Goal: Information Seeking & Learning: Check status

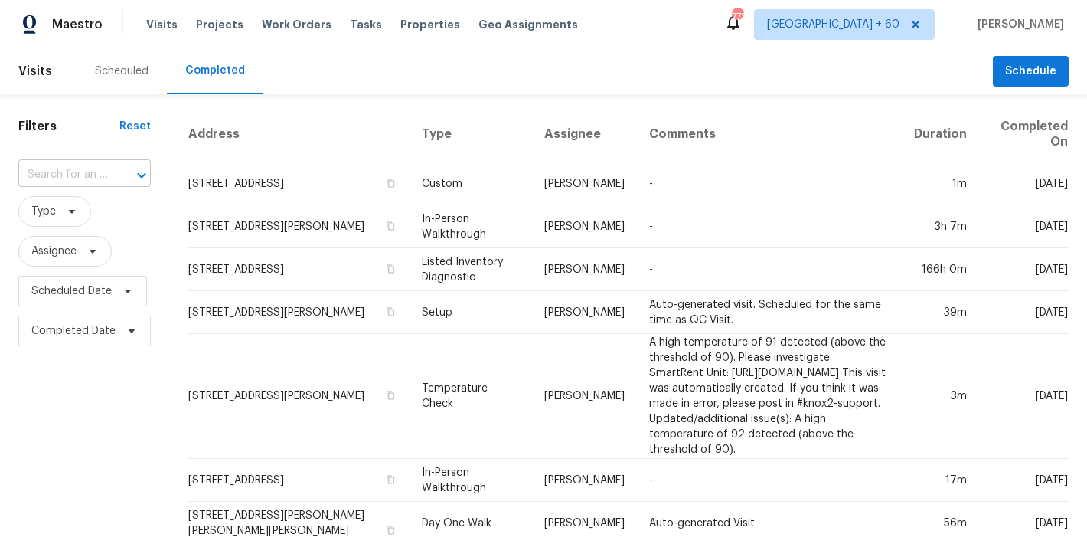
click at [87, 183] on input "text" at bounding box center [63, 175] width 90 height 24
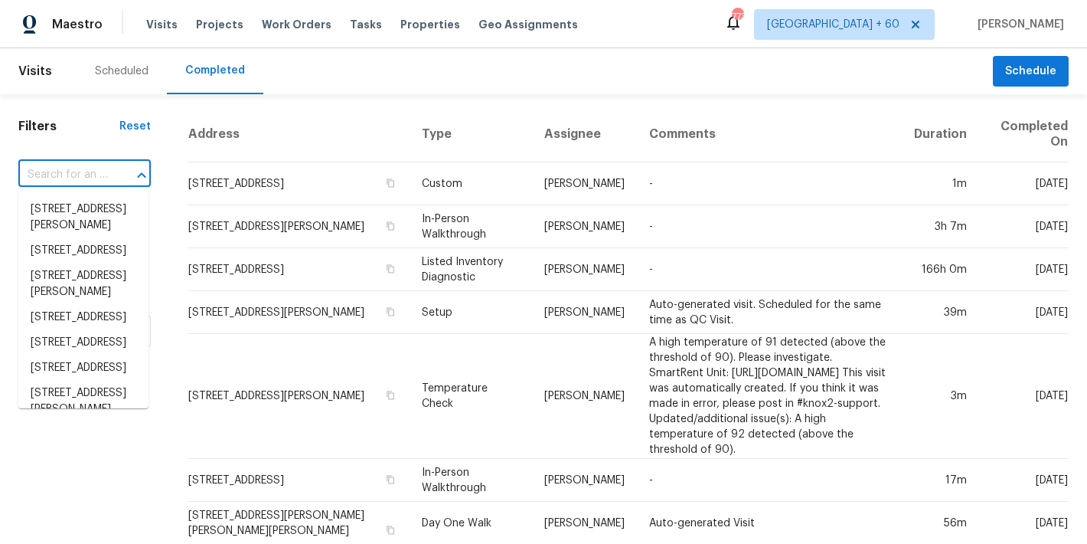
paste input "[STREET_ADDRESS]"
type input "[STREET_ADDRESS]"
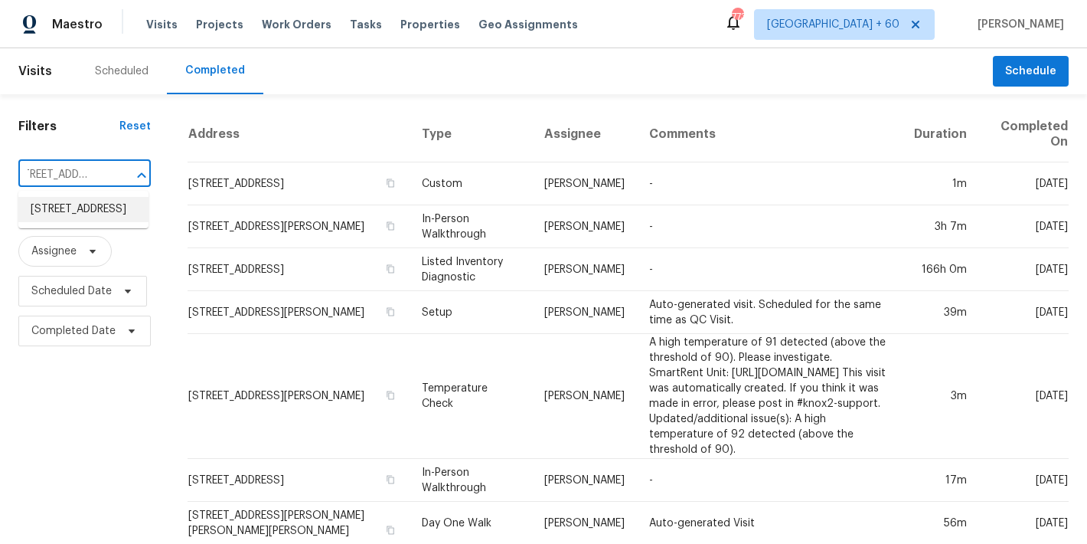
click at [75, 222] on li "[STREET_ADDRESS]" at bounding box center [83, 209] width 130 height 25
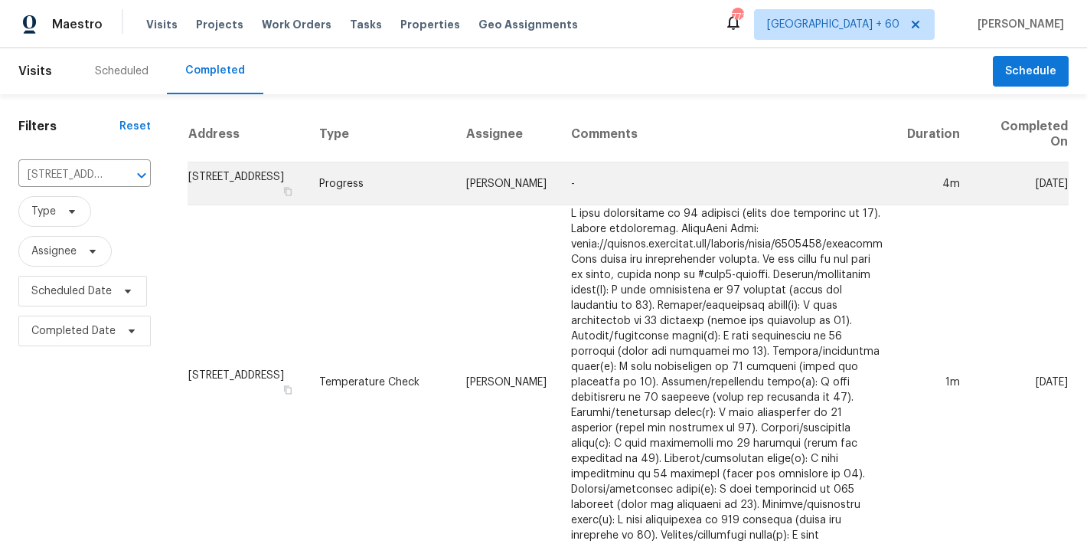
click at [243, 179] on td "[STREET_ADDRESS]" at bounding box center [247, 183] width 119 height 43
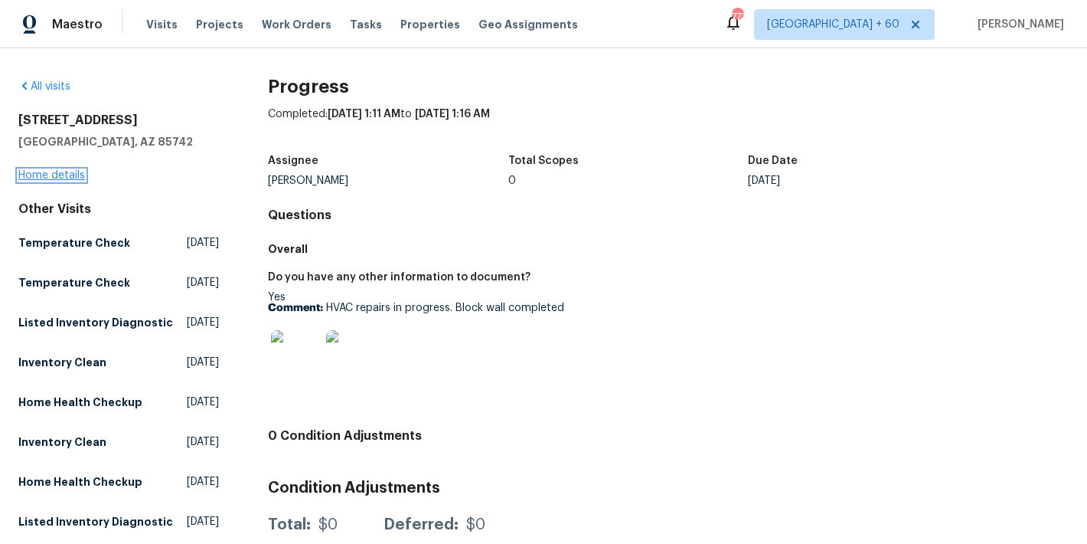
click at [37, 174] on link "Home details" at bounding box center [51, 175] width 67 height 11
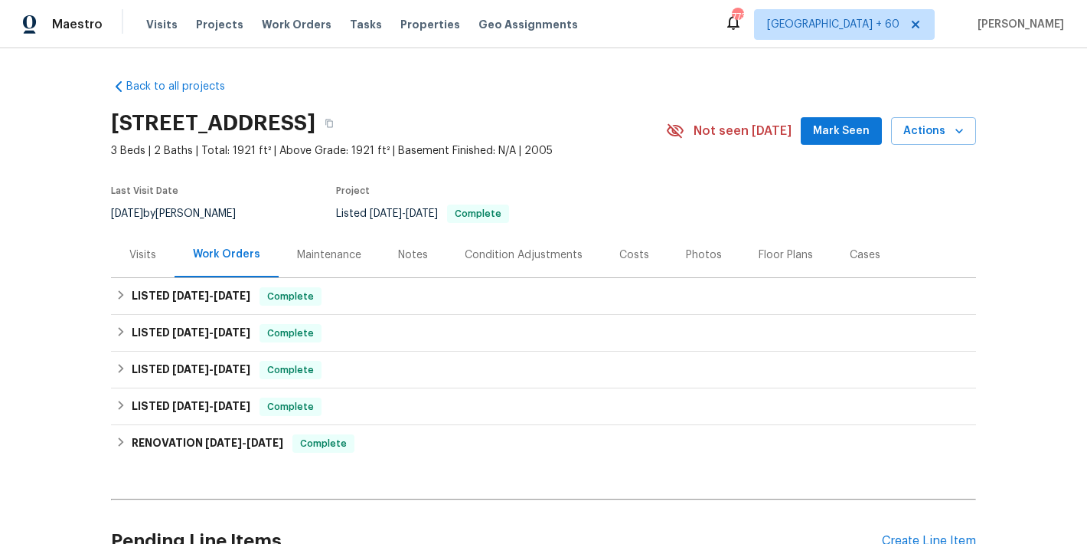
click at [825, 130] on span "Mark Seen" at bounding box center [841, 131] width 57 height 19
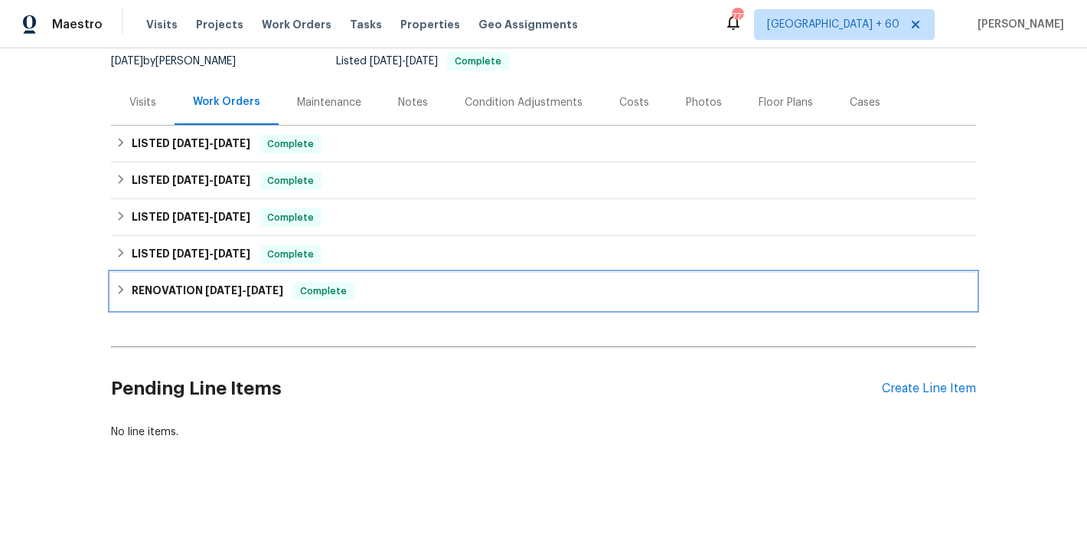
click at [251, 284] on h6 "RENOVATION [DATE] - [DATE]" at bounding box center [208, 291] width 152 height 18
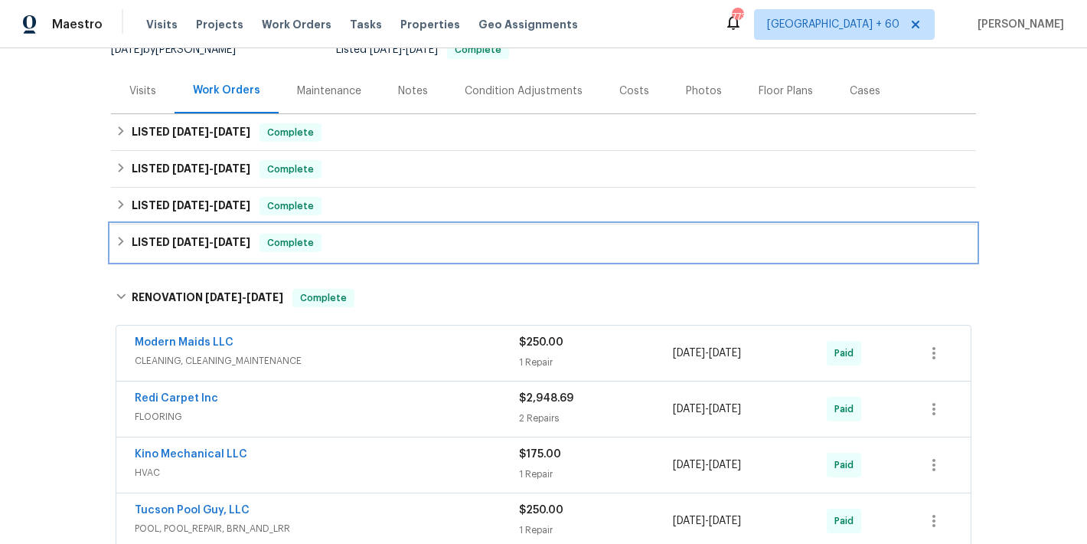
click at [229, 244] on span "[DATE]" at bounding box center [232, 242] width 37 height 11
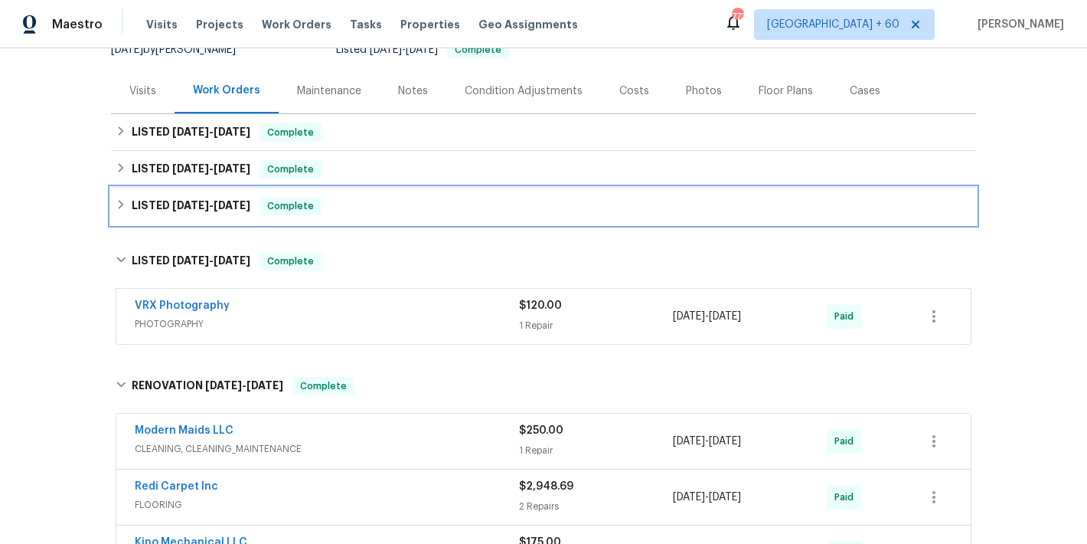
click at [231, 213] on h6 "LISTED [DATE] - [DATE]" at bounding box center [191, 206] width 119 height 18
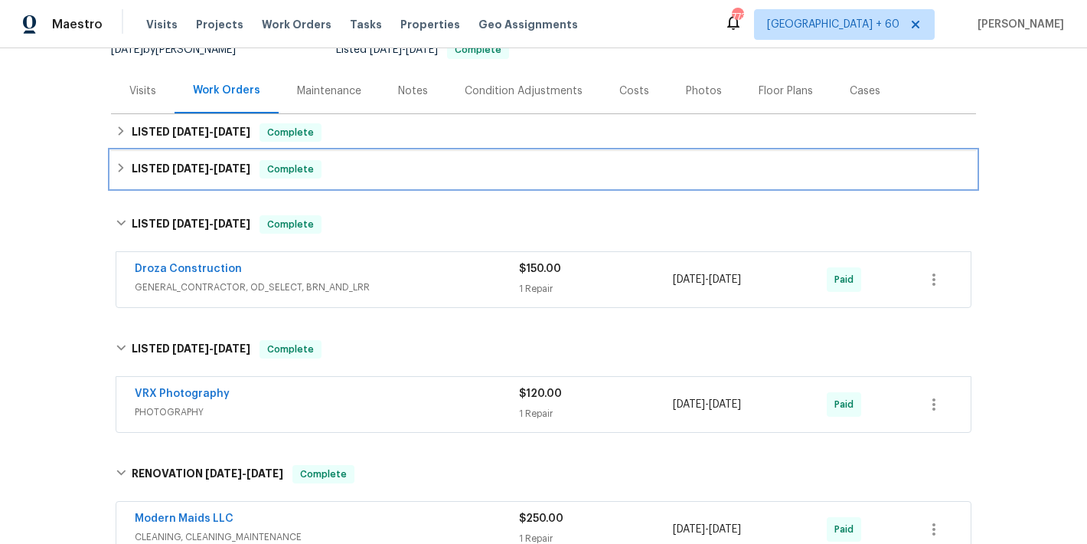
click at [229, 169] on span "[DATE]" at bounding box center [232, 168] width 37 height 11
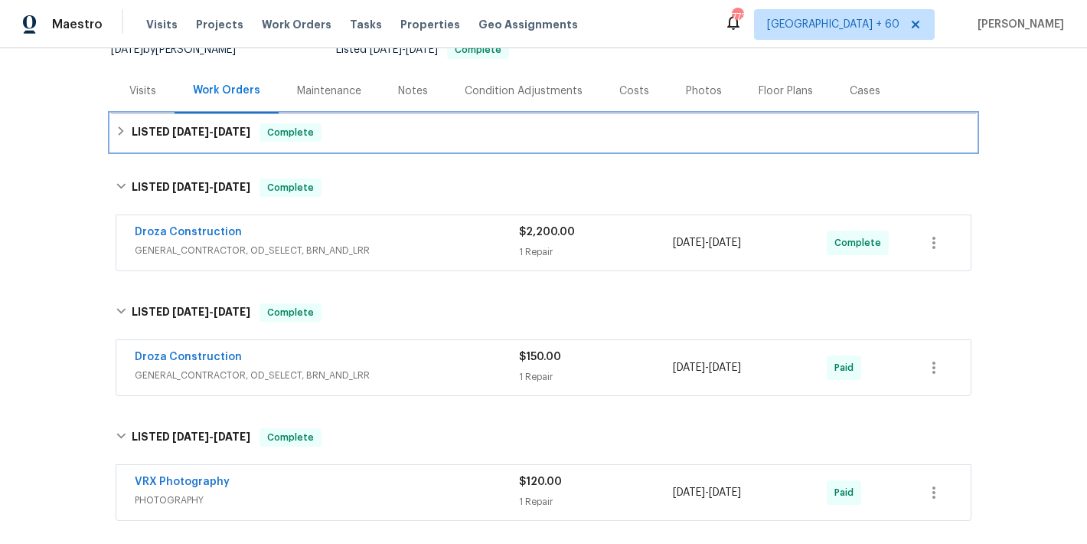
click at [245, 126] on h6 "LISTED [DATE] - [DATE]" at bounding box center [191, 132] width 119 height 18
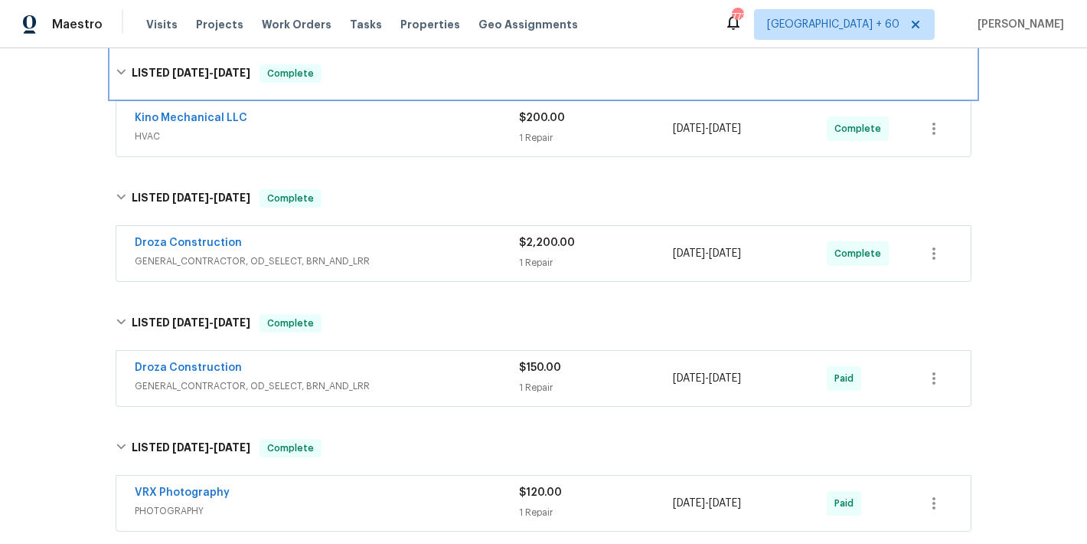
scroll to position [250, 0]
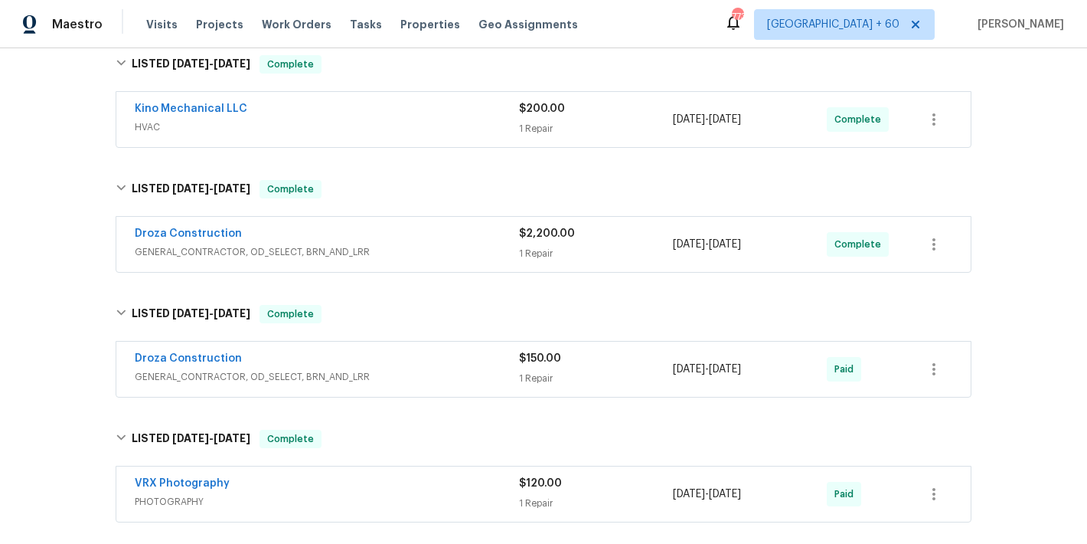
click at [464, 249] on span "GENERAL_CONTRACTOR, OD_SELECT, BRN_AND_LRR" at bounding box center [327, 251] width 384 height 15
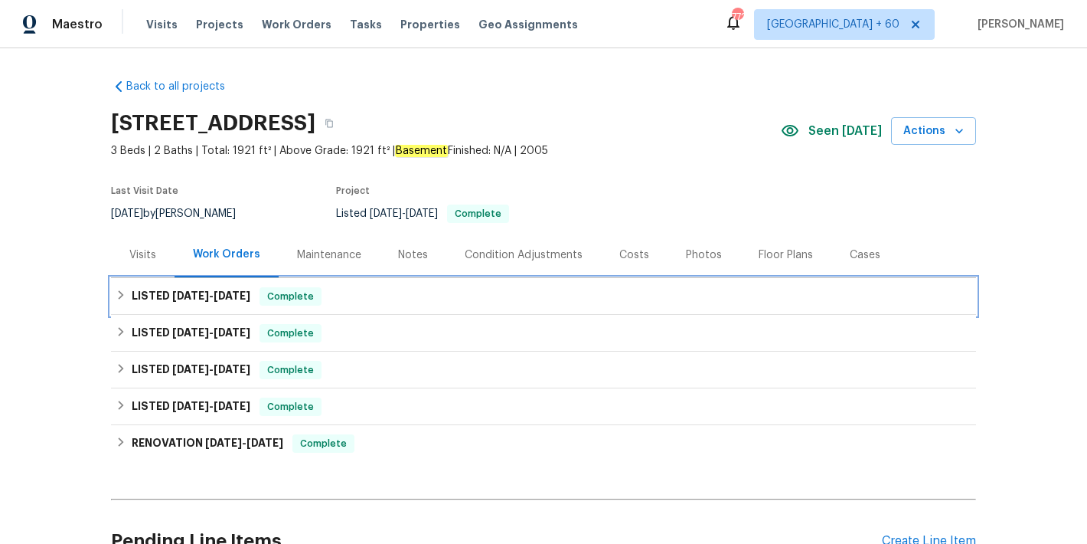
click at [360, 303] on div "LISTED [DATE] - [DATE] Complete" at bounding box center [544, 296] width 856 height 18
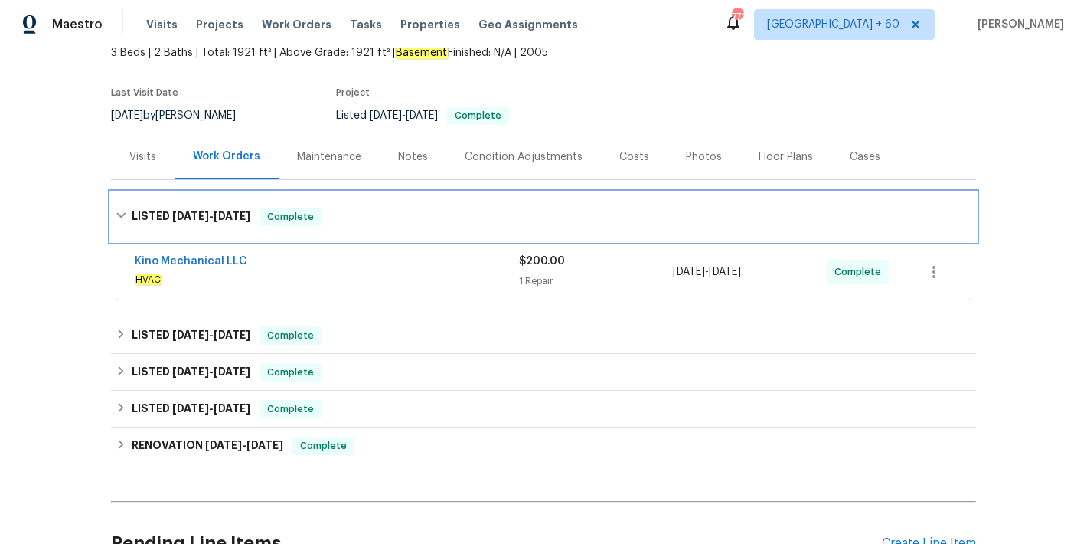
scroll to position [174, 0]
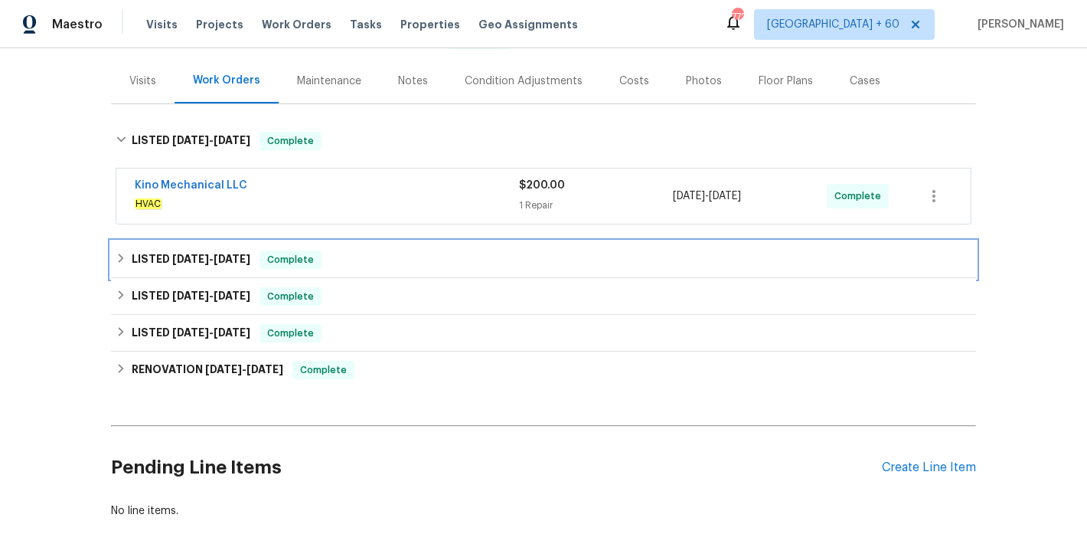
click at [404, 263] on div "LISTED [DATE] - [DATE] Complete" at bounding box center [544, 259] width 856 height 18
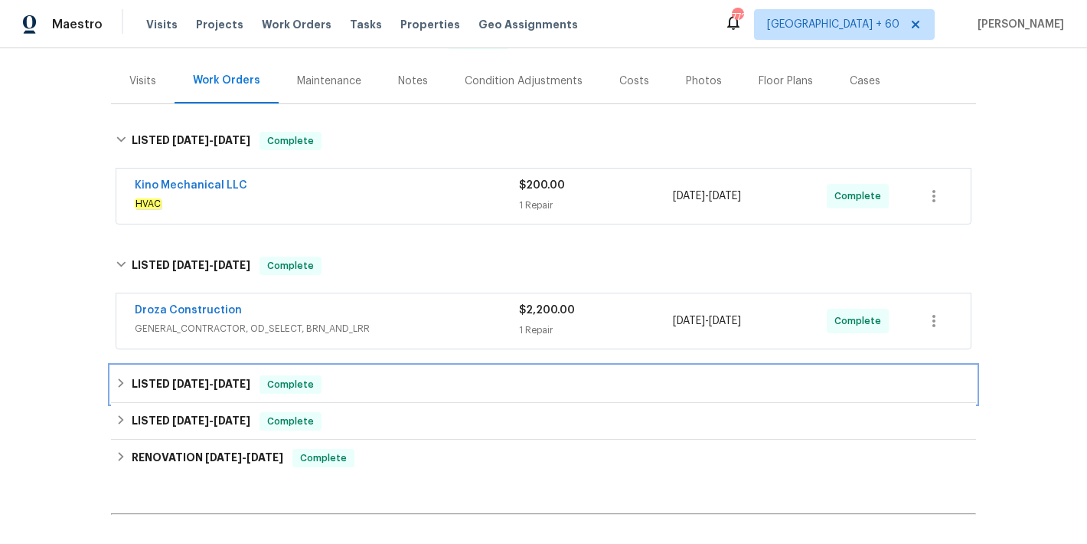
click at [367, 394] on div "LISTED [DATE] - [DATE] Complete" at bounding box center [543, 384] width 865 height 37
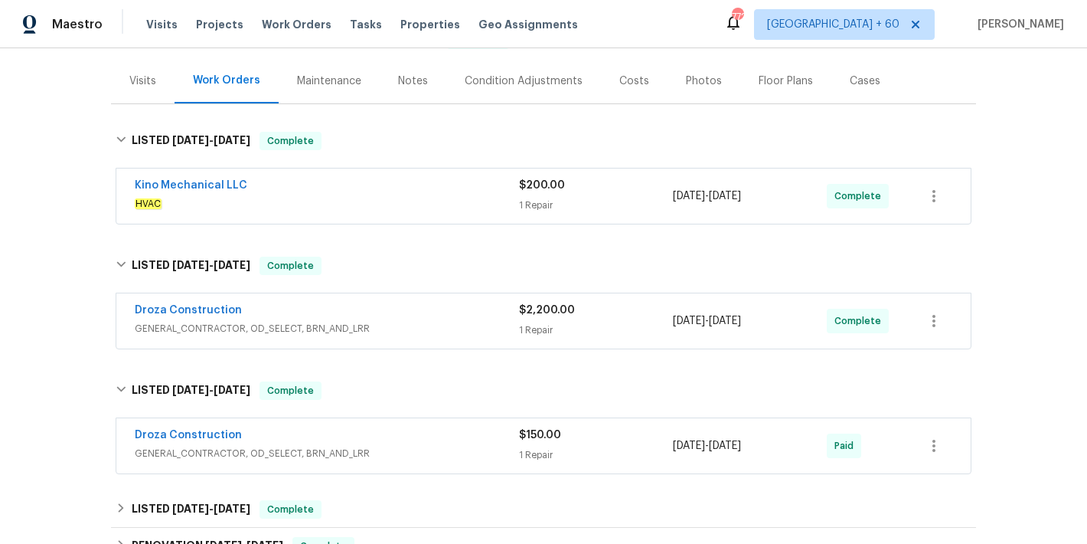
click at [485, 200] on span "HVAC" at bounding box center [327, 203] width 384 height 15
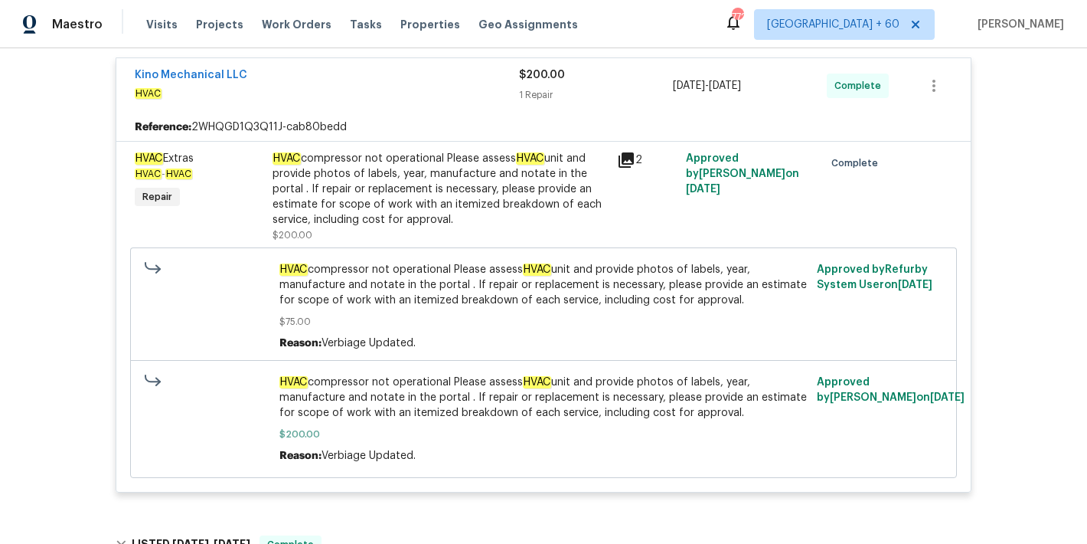
scroll to position [487, 0]
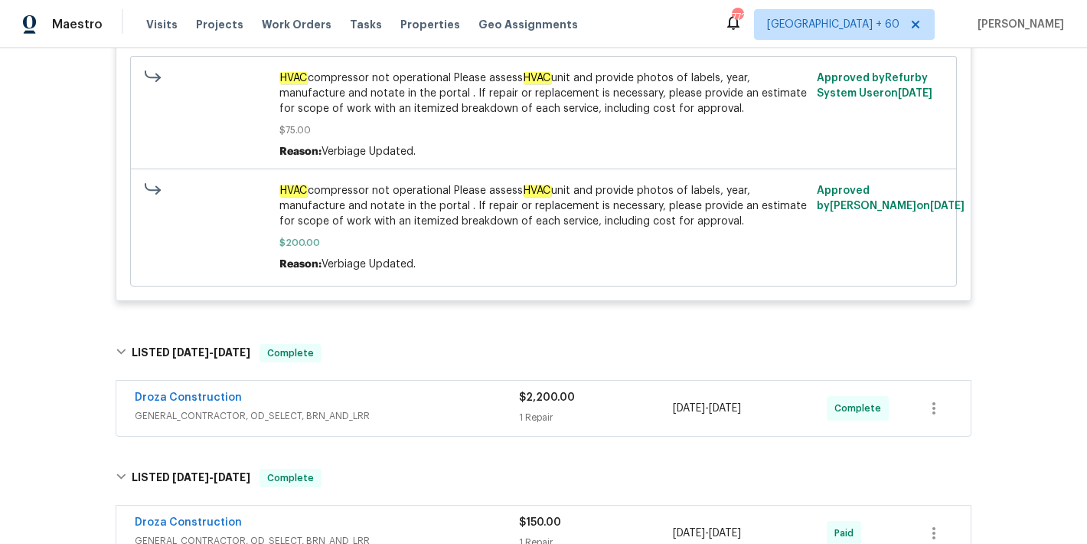
click at [453, 408] on span "GENERAL_CONTRACTOR, OD_SELECT, BRN_AND_LRR" at bounding box center [327, 415] width 384 height 15
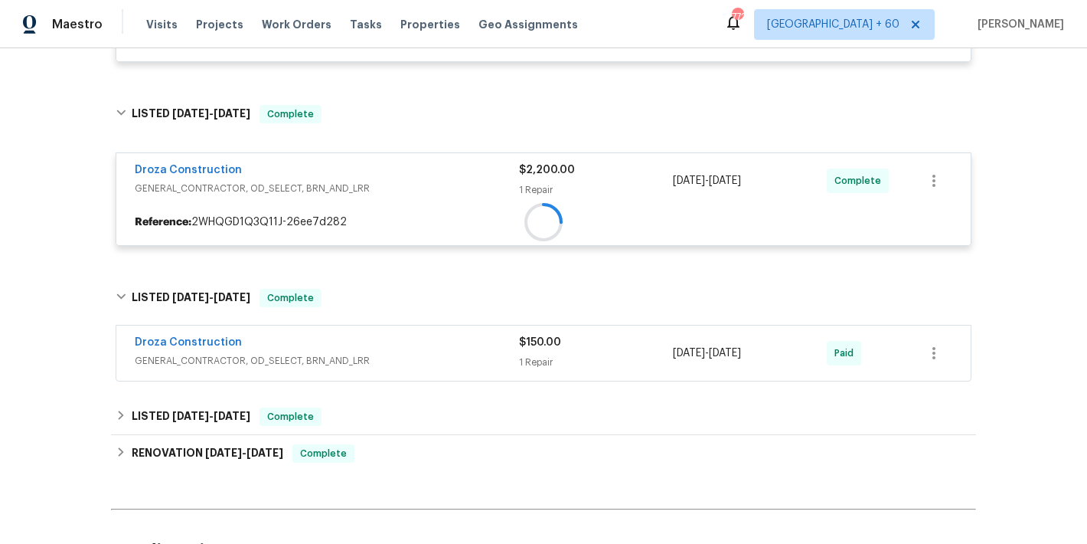
scroll to position [782, 0]
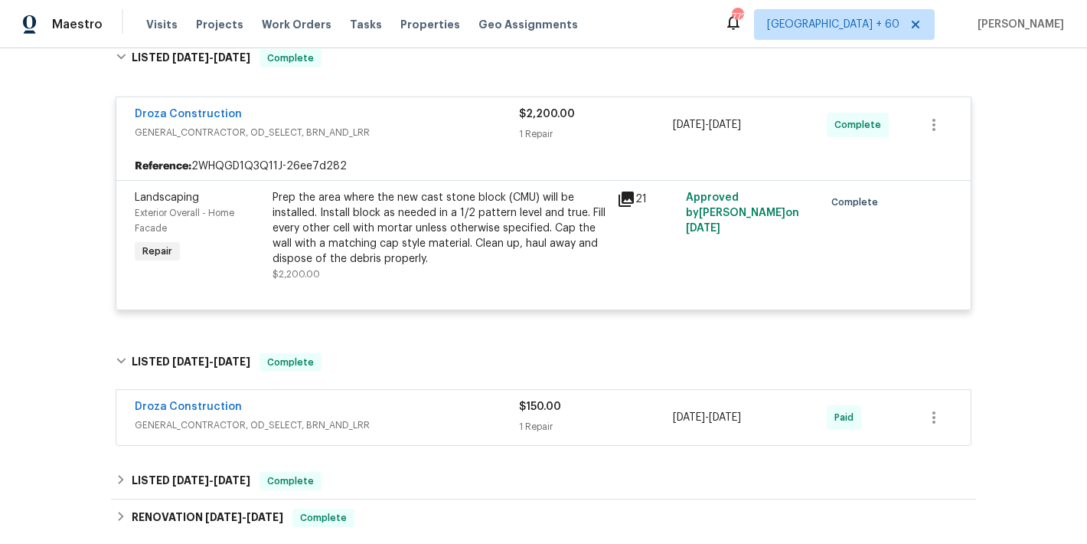
click at [468, 416] on div "Droza Construction" at bounding box center [327, 408] width 384 height 18
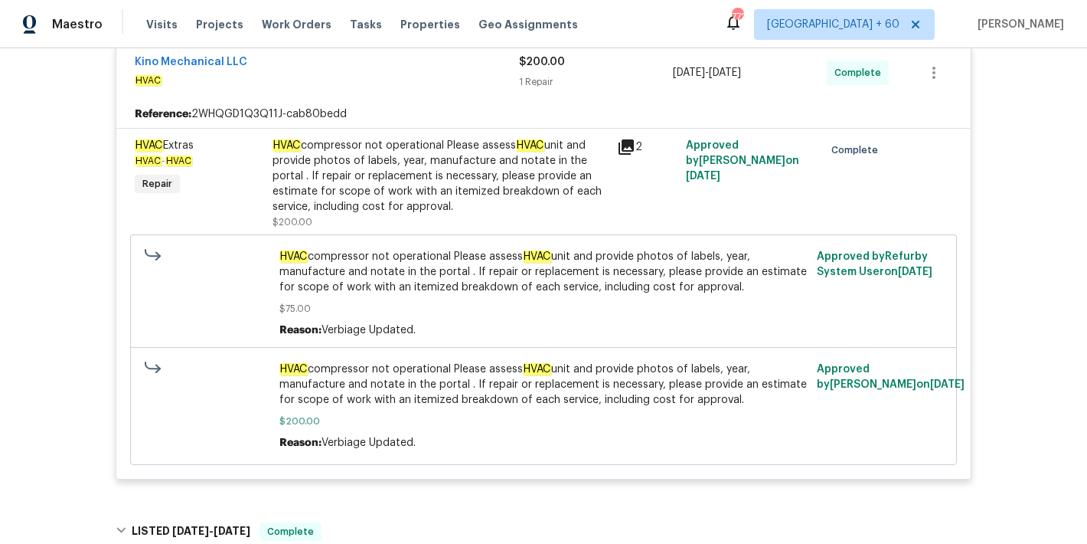
scroll to position [0, 0]
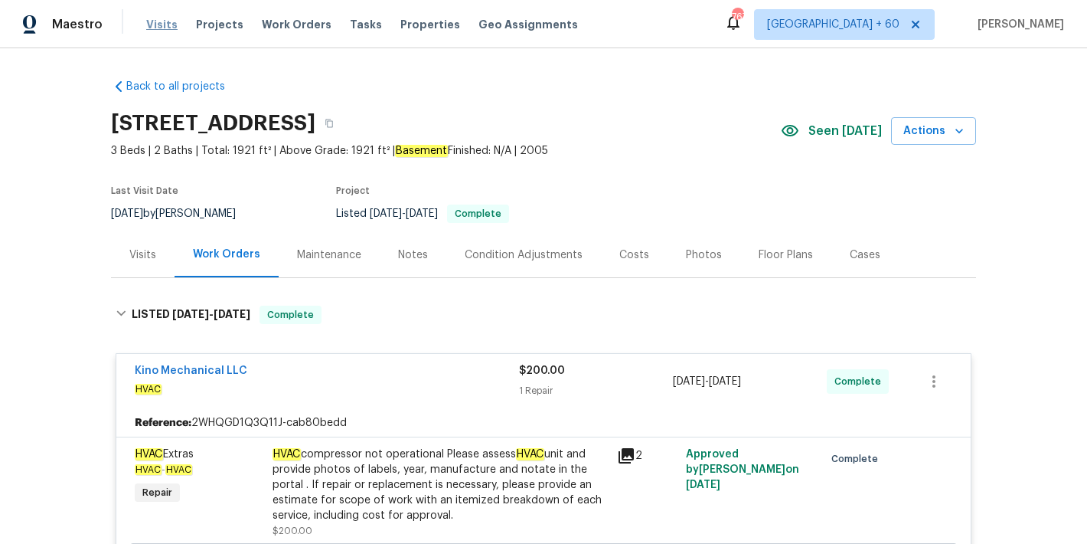
click at [156, 26] on span "Visits" at bounding box center [161, 24] width 31 height 15
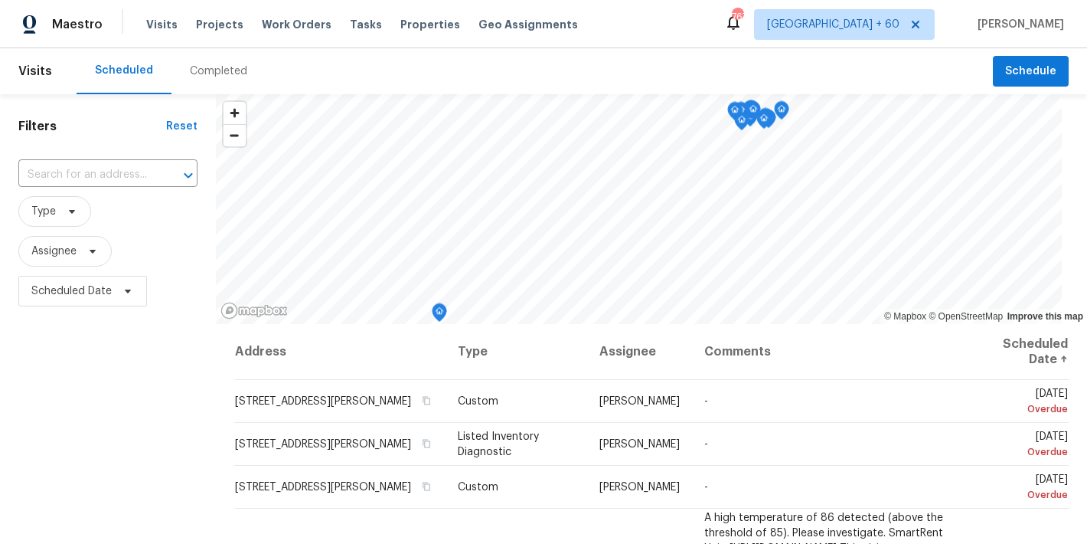
click at [229, 71] on div "Completed" at bounding box center [218, 71] width 57 height 15
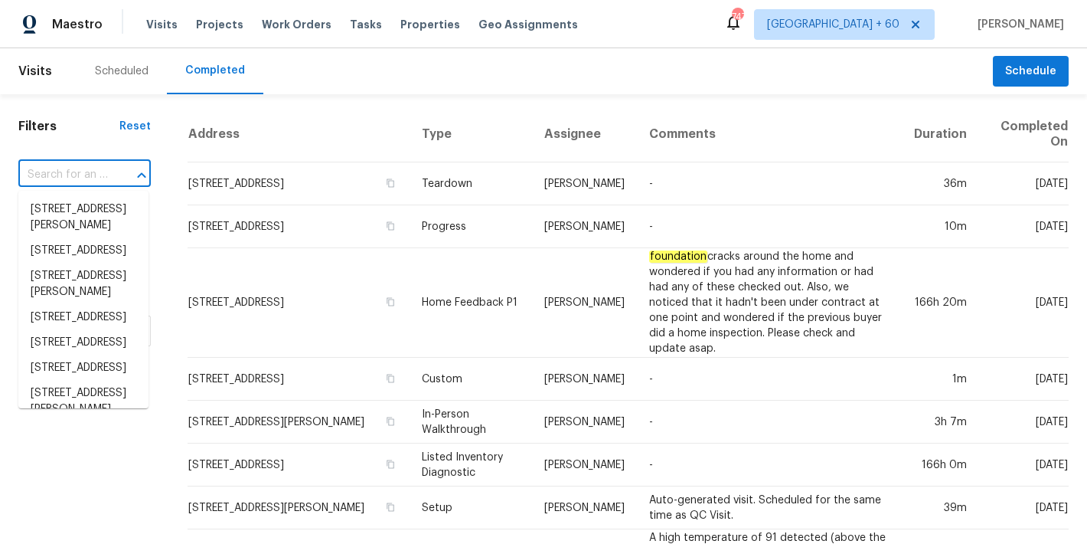
click at [96, 170] on input "text" at bounding box center [63, 175] width 90 height 24
paste input "6218 Ridge Oak, San Antonio, TX 78250"
type input "6218 Ridge Oak, San Antonio, TX 78250"
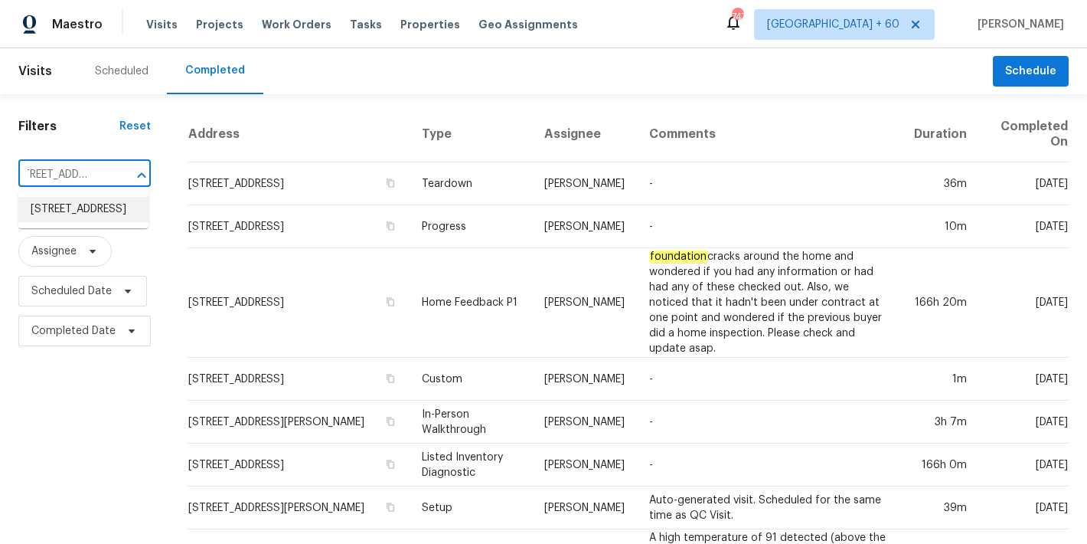
click at [61, 222] on li "6218 Ridge Oak, San Antonio, TX 78250" at bounding box center [83, 209] width 130 height 25
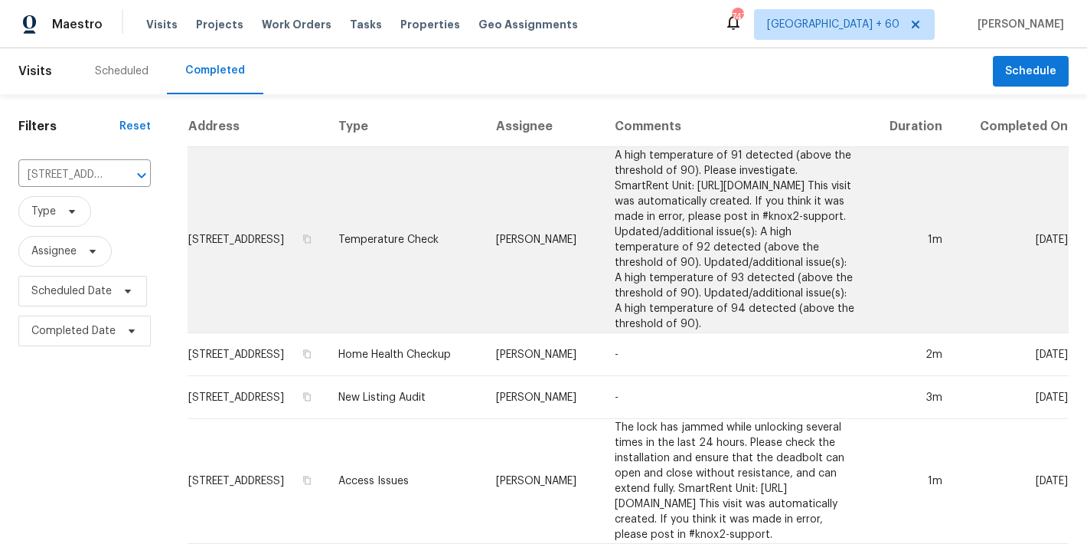
click at [230, 250] on td "6218 Ridge Oak, San Antonio, TX 78250" at bounding box center [257, 240] width 139 height 186
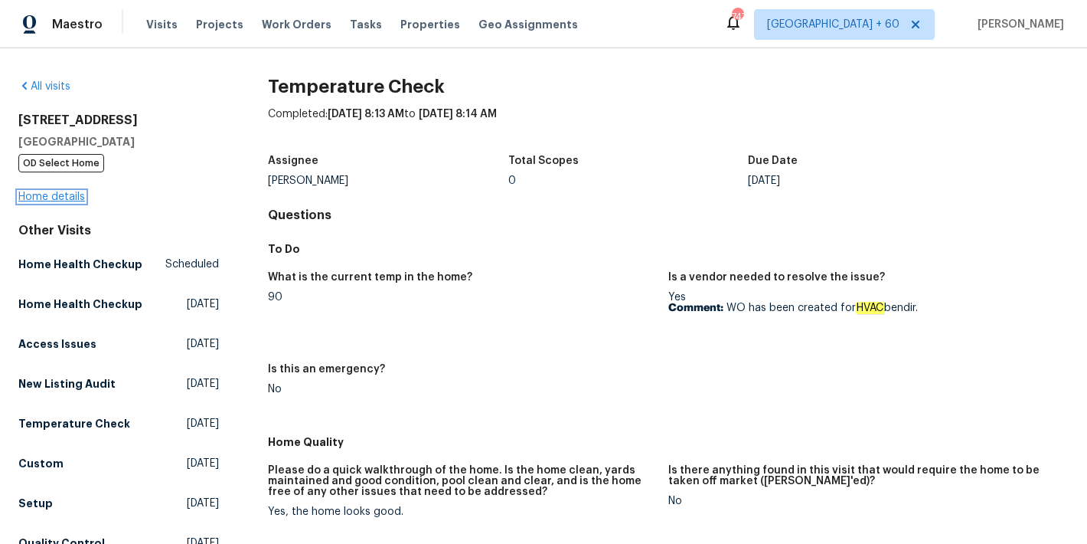
click at [50, 202] on link "Home details" at bounding box center [51, 196] width 67 height 11
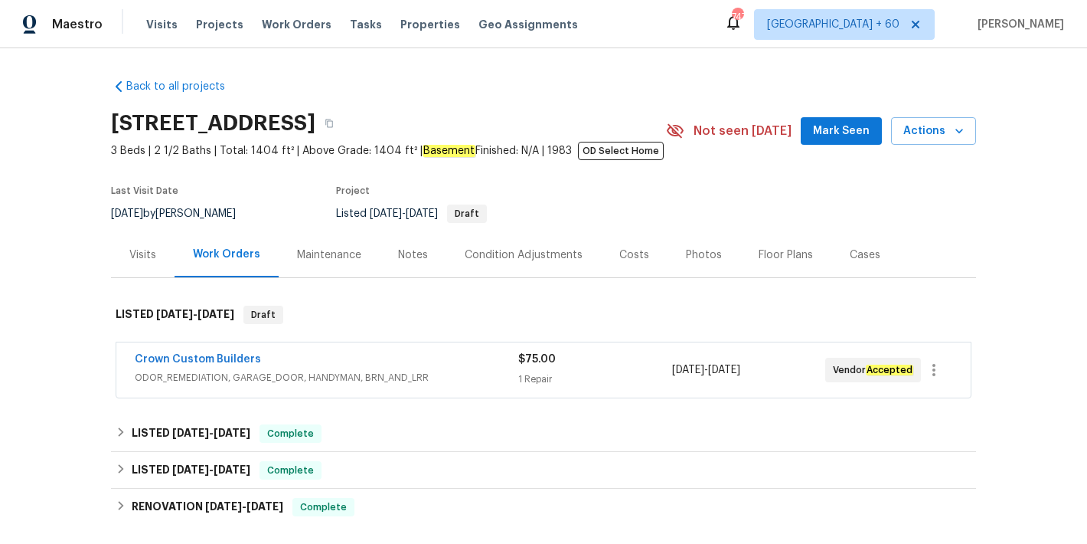
click at [845, 139] on span "Mark Seen" at bounding box center [841, 131] width 57 height 19
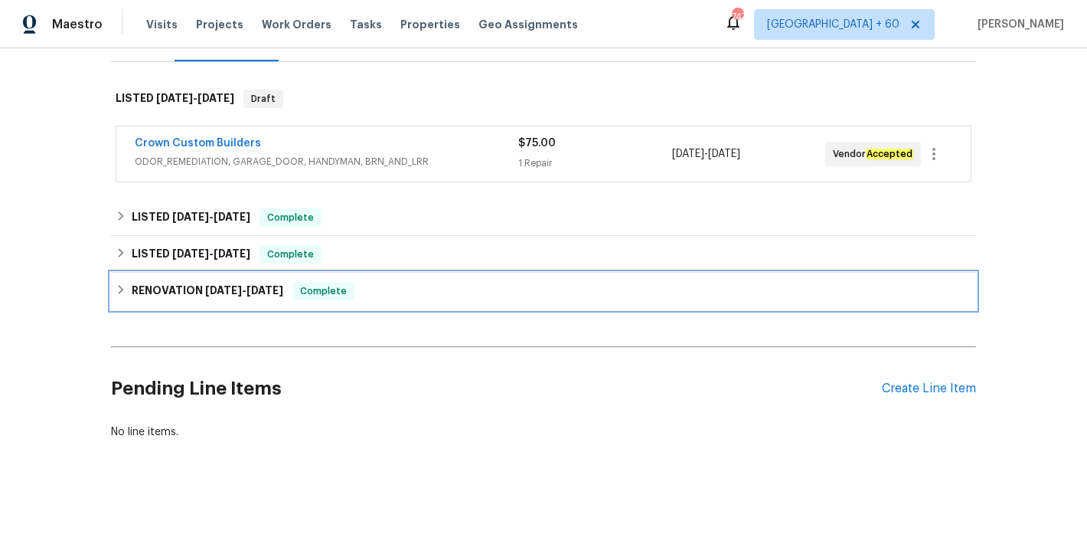
click at [254, 282] on h6 "RENOVATION 4/7/25 - 5/28/25" at bounding box center [208, 291] width 152 height 18
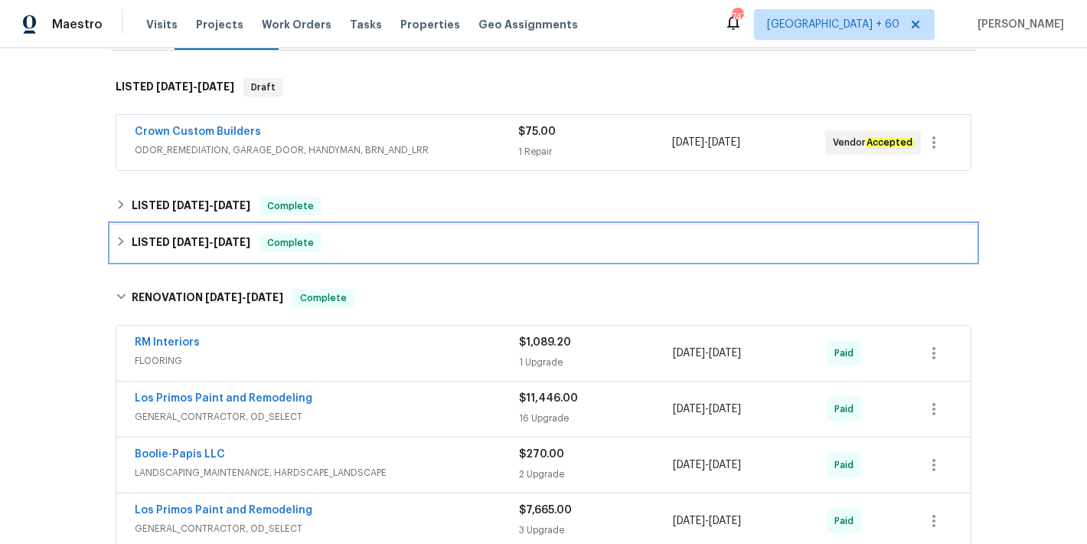
click at [237, 243] on span "5/21/25" at bounding box center [232, 242] width 37 height 11
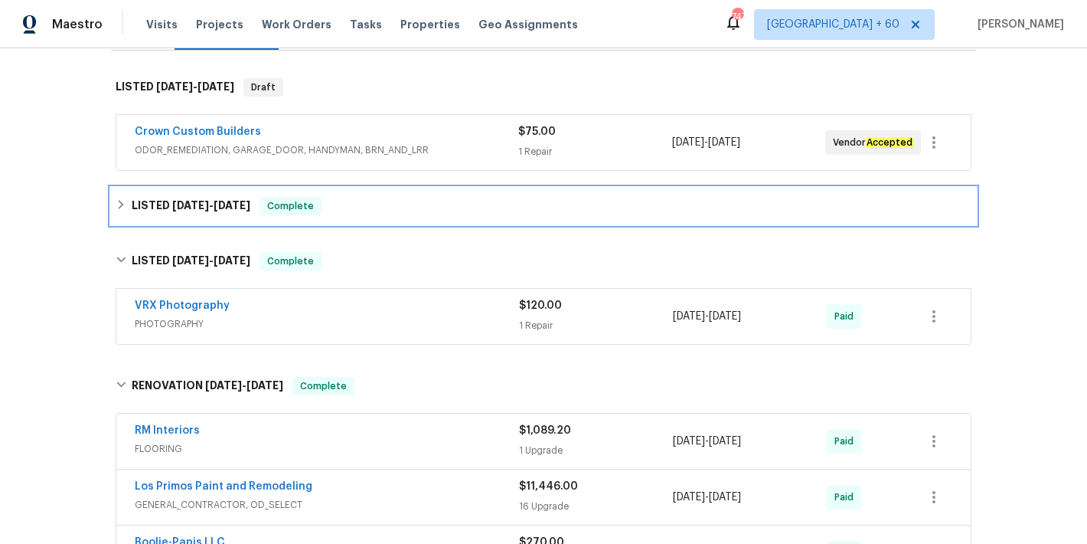
click at [234, 204] on span "[DATE]" at bounding box center [232, 205] width 37 height 11
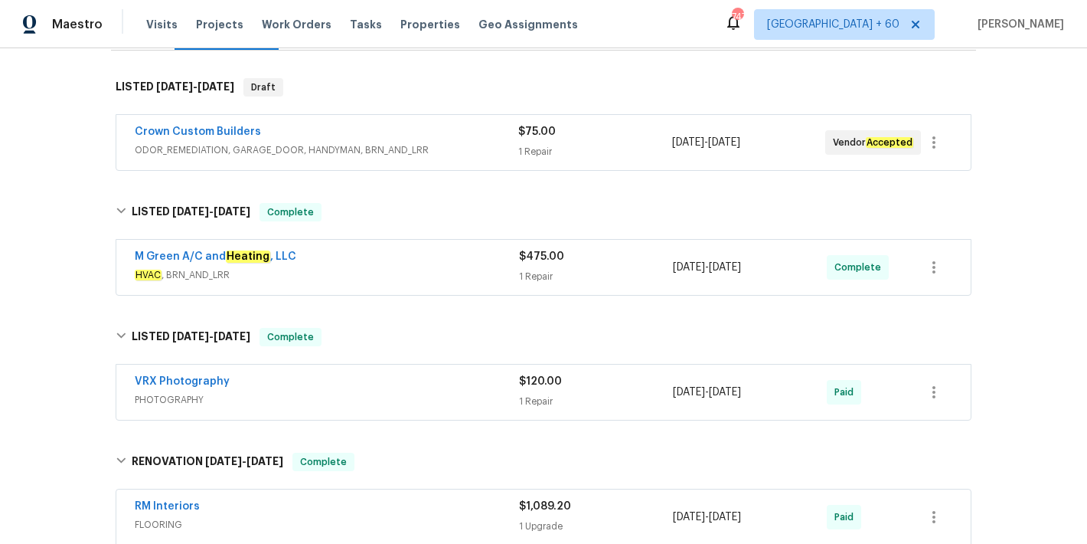
click at [428, 279] on span "HVAC , BRN_AND_LRR" at bounding box center [327, 274] width 384 height 15
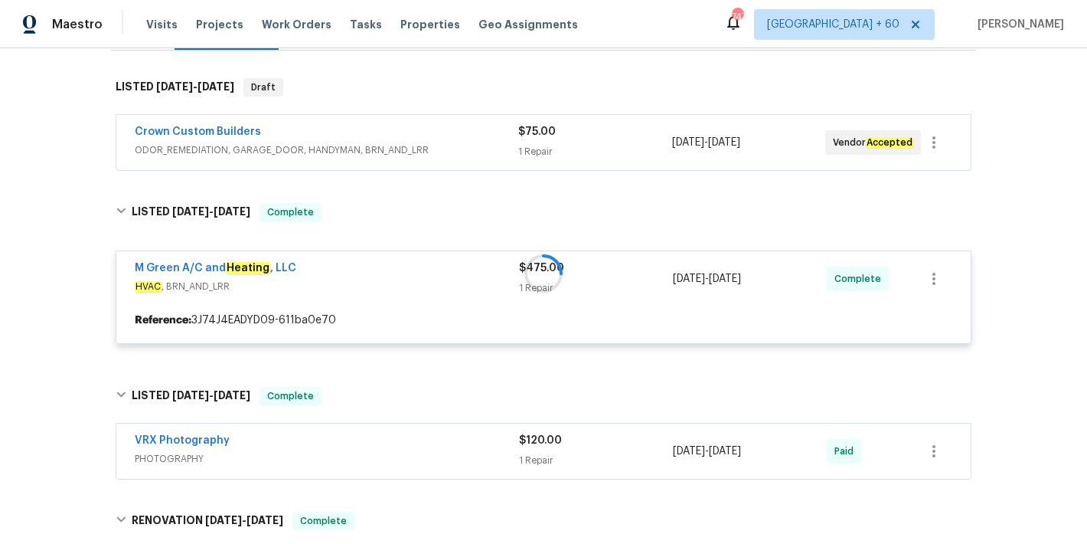
click at [476, 141] on div "Crown Custom Builders" at bounding box center [327, 133] width 384 height 18
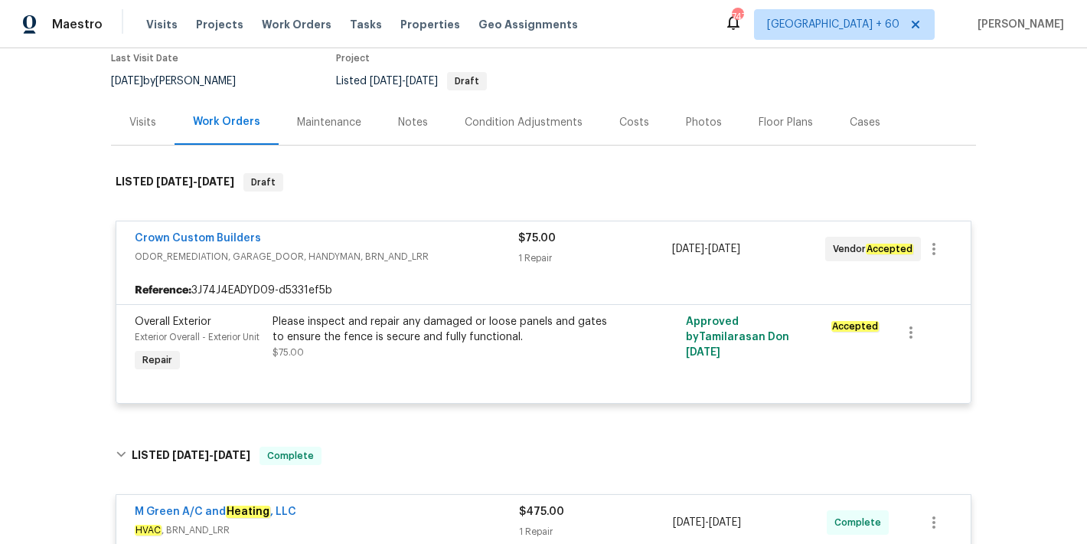
scroll to position [0, 0]
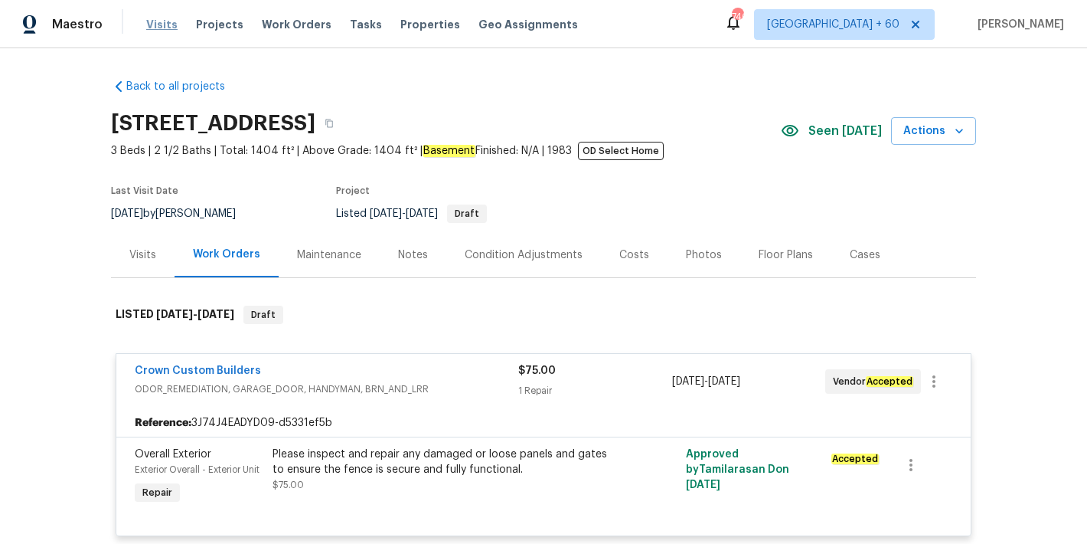
click at [163, 24] on span "Visits" at bounding box center [161, 24] width 31 height 15
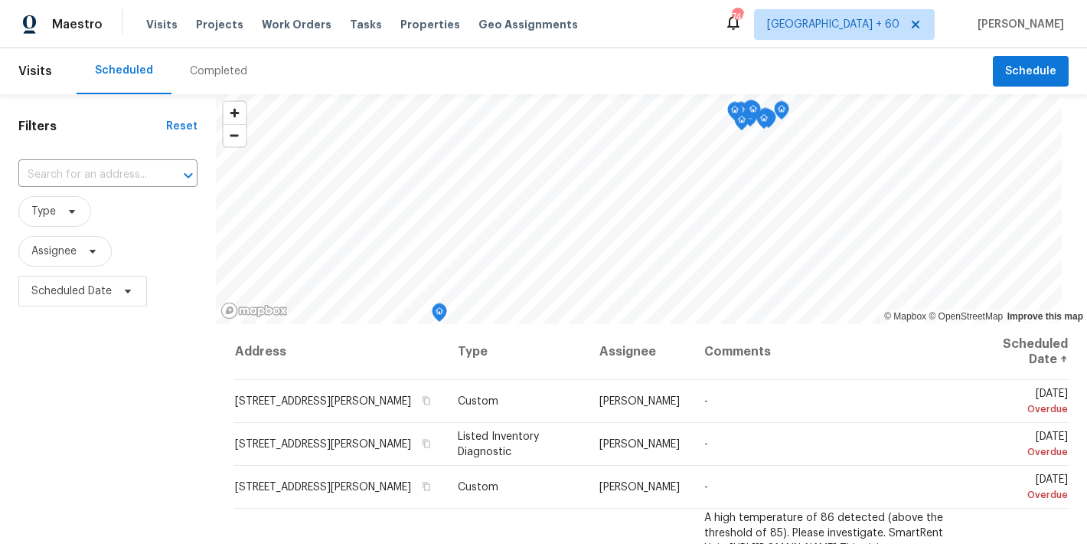
click at [213, 80] on div "Completed" at bounding box center [219, 71] width 94 height 46
